Goal: Information Seeking & Learning: Learn about a topic

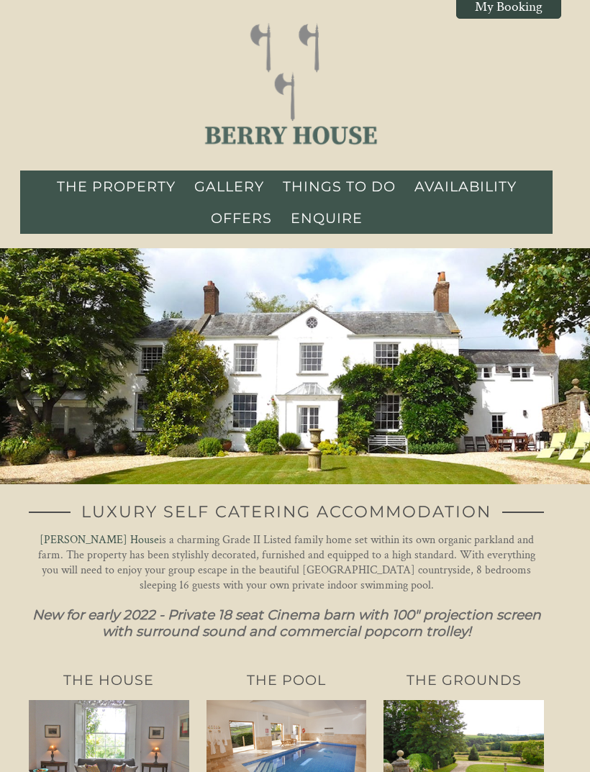
click at [105, 187] on link "THE PROPERTY" at bounding box center [116, 186] width 119 height 17
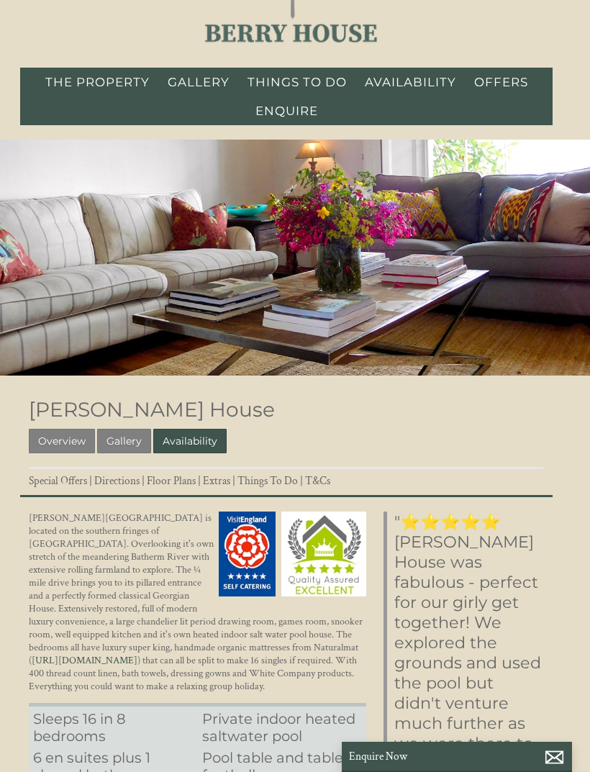
scroll to position [114, 0]
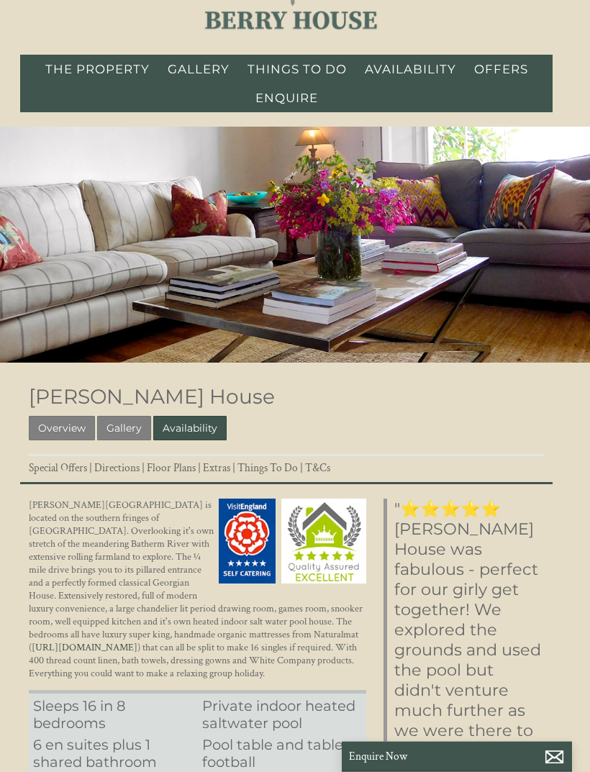
click at [55, 431] on link "Overview" at bounding box center [62, 429] width 66 height 24
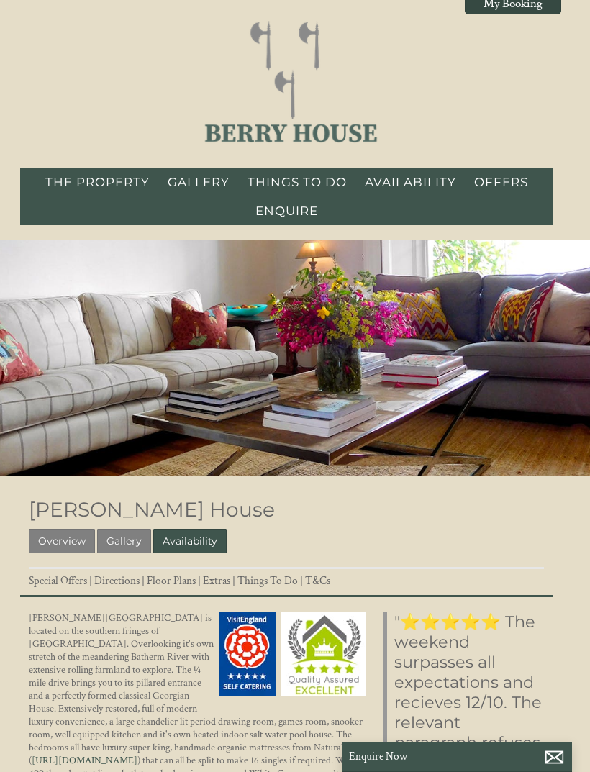
scroll to position [1, 0]
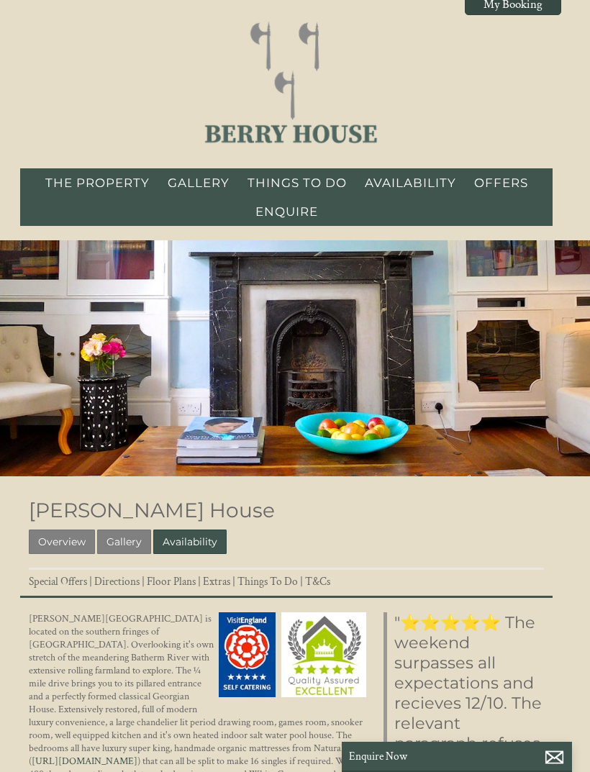
click at [117, 541] on link "Gallery" at bounding box center [124, 541] width 54 height 24
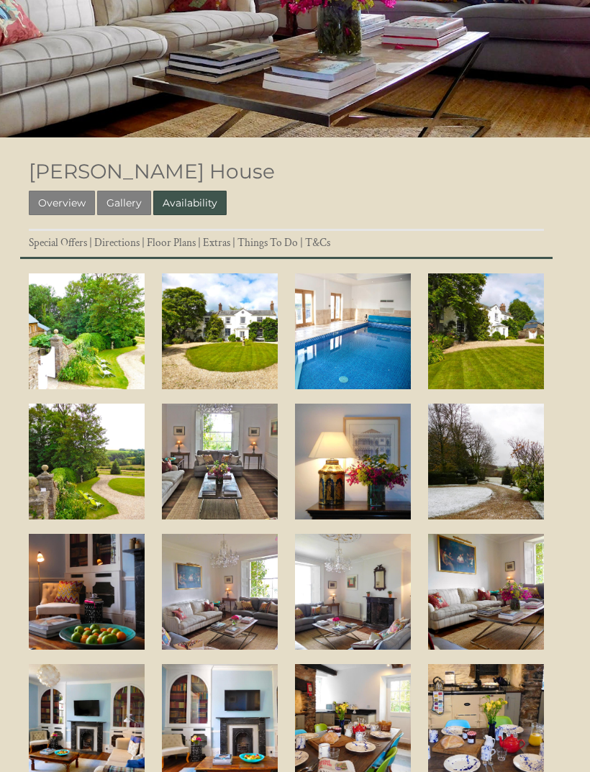
scroll to position [341, 0]
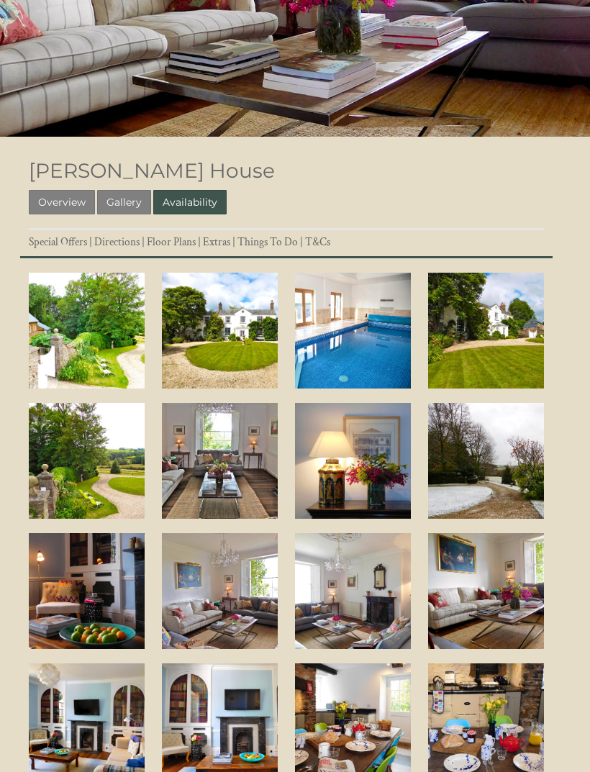
click at [126, 197] on link "Gallery" at bounding box center [124, 202] width 54 height 24
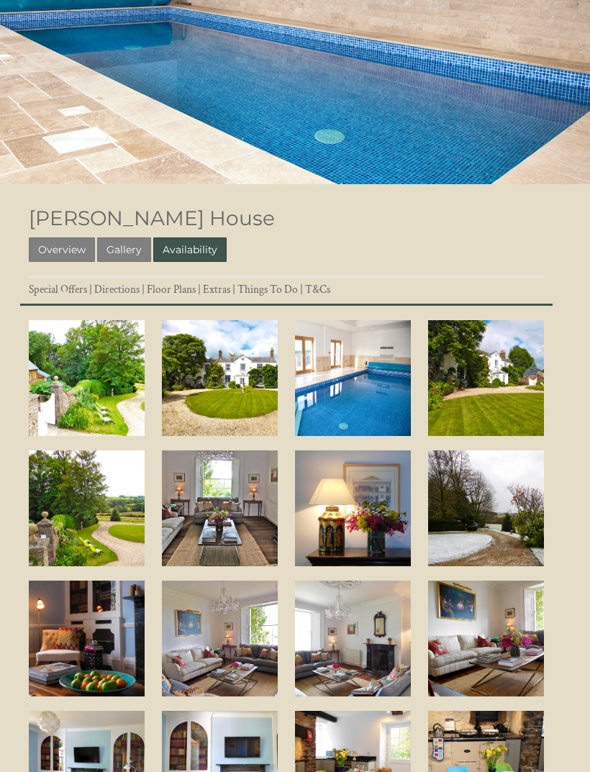
scroll to position [237, 0]
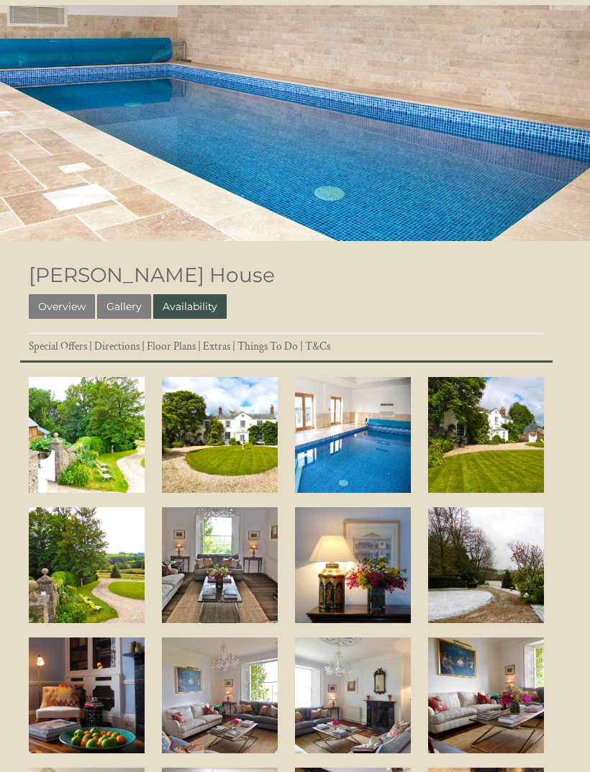
click at [196, 309] on link "Availability" at bounding box center [189, 306] width 73 height 24
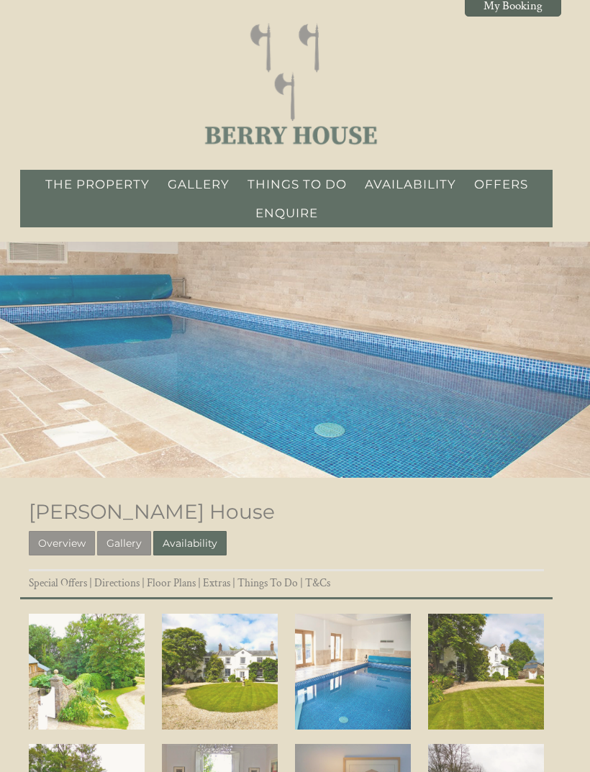
scroll to position [237, 0]
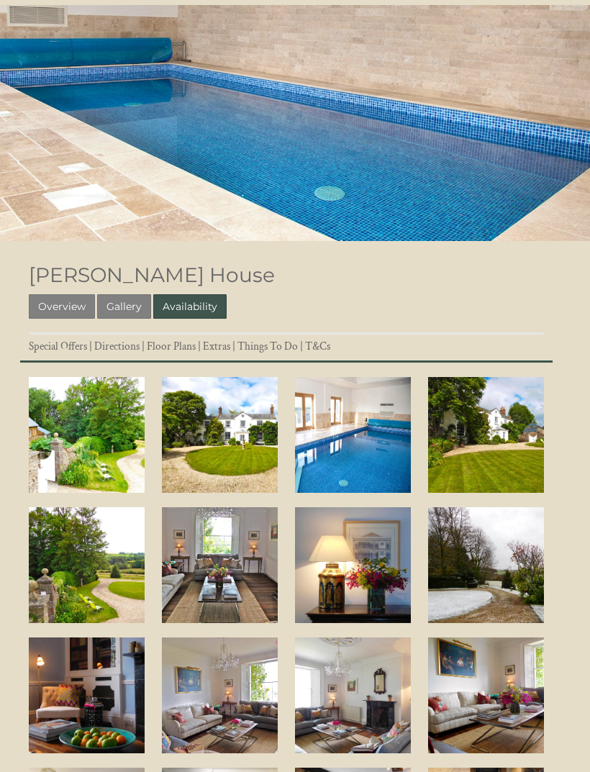
click at [176, 353] on link "Floor Plans" at bounding box center [171, 346] width 49 height 14
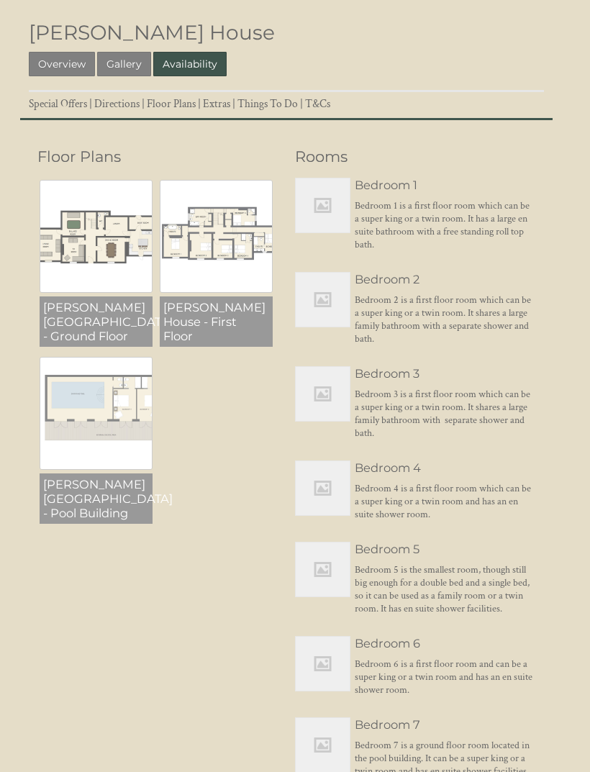
scroll to position [493, 0]
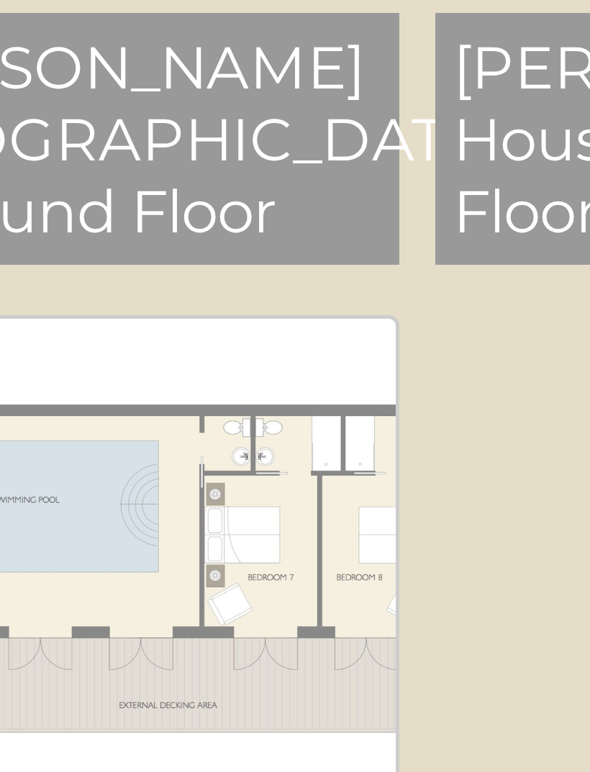
click at [96, 163] on ul "[PERSON_NAME][GEOGRAPHIC_DATA] - Ground Floor [PERSON_NAME][GEOGRAPHIC_DATA] - …" at bounding box center [157, 339] width 240 height 353
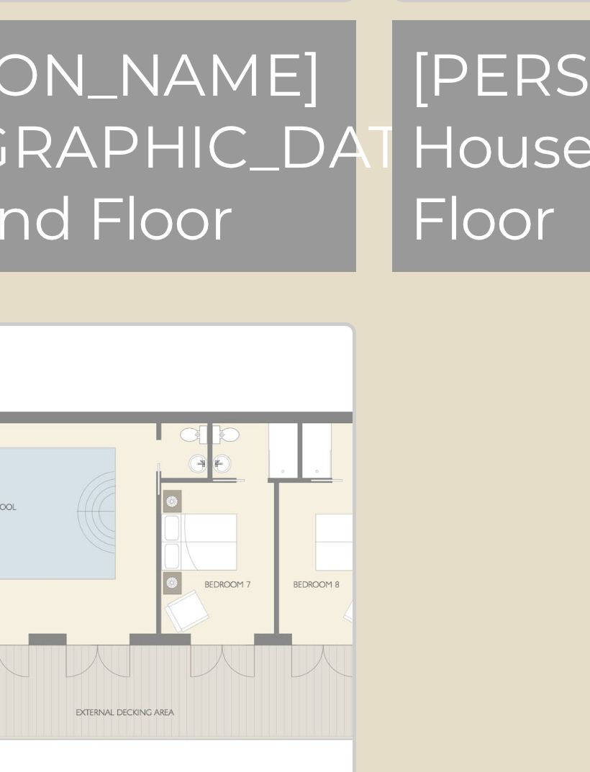
click at [106, 163] on ul "[PERSON_NAME][GEOGRAPHIC_DATA] - Ground Floor [PERSON_NAME][GEOGRAPHIC_DATA] - …" at bounding box center [157, 339] width 240 height 353
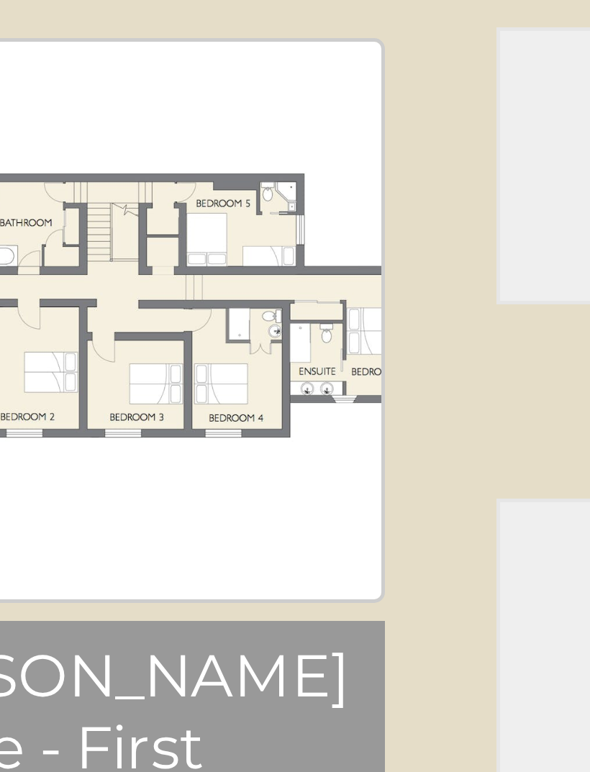
click at [81, 163] on ul "[PERSON_NAME][GEOGRAPHIC_DATA] - Ground Floor [PERSON_NAME][GEOGRAPHIC_DATA] - …" at bounding box center [157, 339] width 240 height 353
